Goal: Find contact information: Obtain details needed to contact an individual or organization

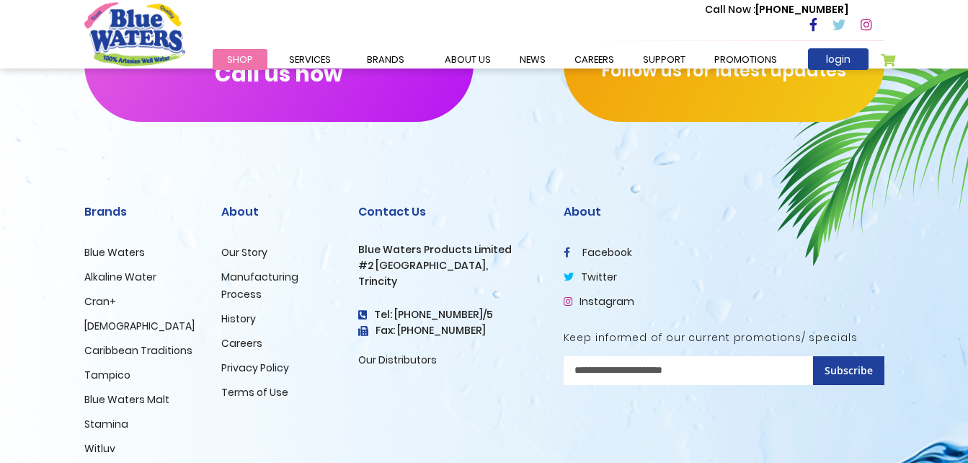
scroll to position [2458, 0]
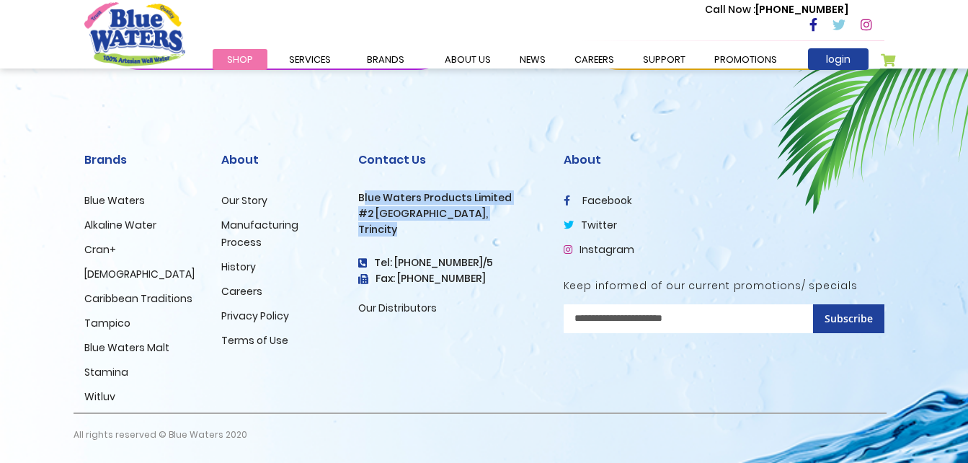
drag, startPoint x: 361, startPoint y: 200, endPoint x: 406, endPoint y: 224, distance: 50.6
click at [406, 224] on div "Contact Us Blue Waters Products Limited #2 Orange Grove Estate, Trincity Tel: (…" at bounding box center [450, 235] width 184 height 164
drag, startPoint x: 406, startPoint y: 224, endPoint x: 348, endPoint y: 188, distance: 68.0
click at [348, 188] on div "Contact Us Blue Waters Products Limited #2 Orange Grove Estate, Trincity Tel: (…" at bounding box center [449, 270] width 205 height 285
drag, startPoint x: 360, startPoint y: 195, endPoint x: 397, endPoint y: 224, distance: 47.7
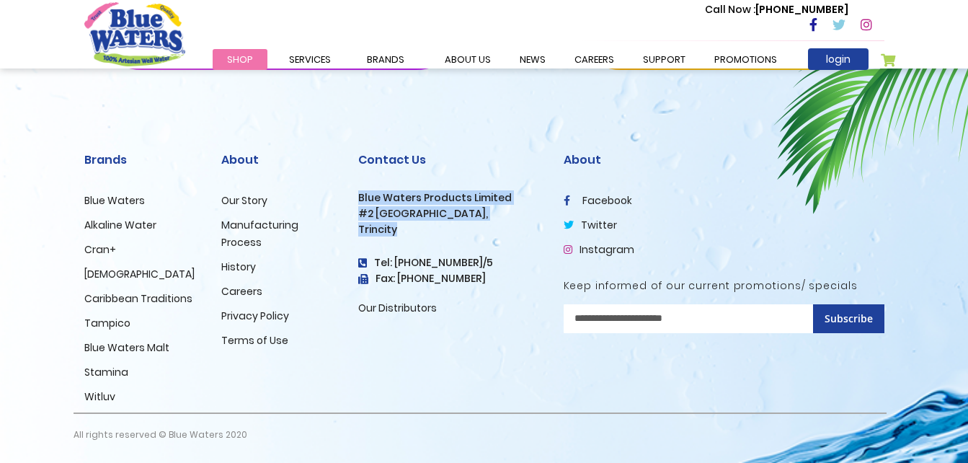
click at [397, 224] on div "Contact Us Blue Waters Products Limited #2 Orange Grove Estate, Trincity Tel: (…" at bounding box center [450, 235] width 184 height 164
copy div "Blue Waters Products Limited #2 Orange Grove Estate, Trincity"
click at [583, 58] on link "careers" at bounding box center [594, 59] width 68 height 21
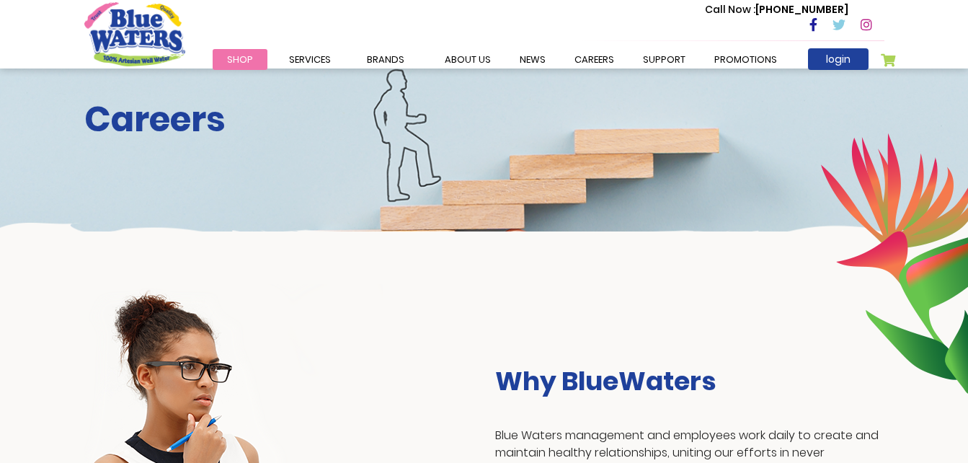
scroll to position [58, 0]
